Goal: Task Accomplishment & Management: Manage account settings

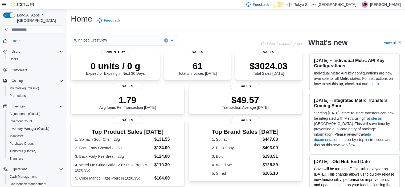
click at [395, 3] on p "Mariana Reimer" at bounding box center [385, 4] width 31 height 6
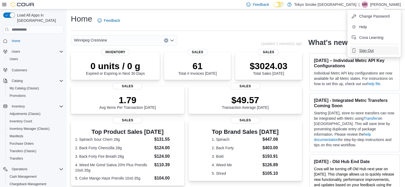
click at [366, 50] on span "Sign Out" at bounding box center [366, 50] width 14 height 5
